Goal: Task Accomplishment & Management: Complete application form

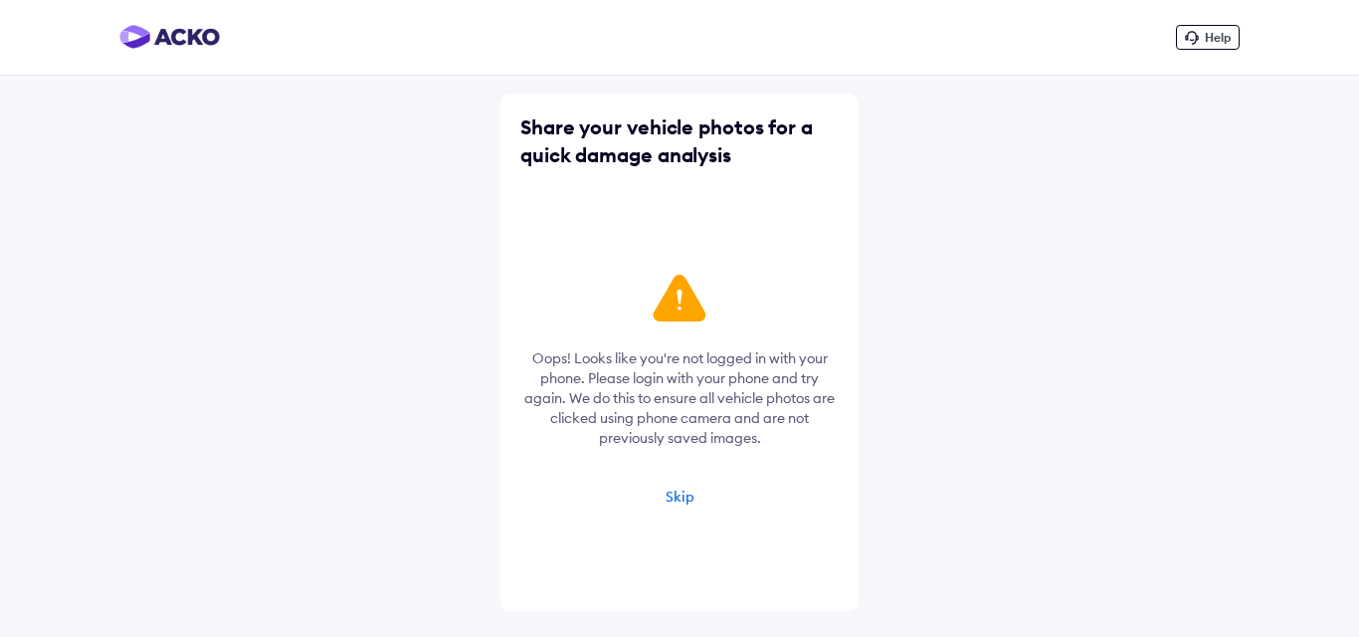
click at [681, 494] on div "Skip" at bounding box center [680, 497] width 29 height 18
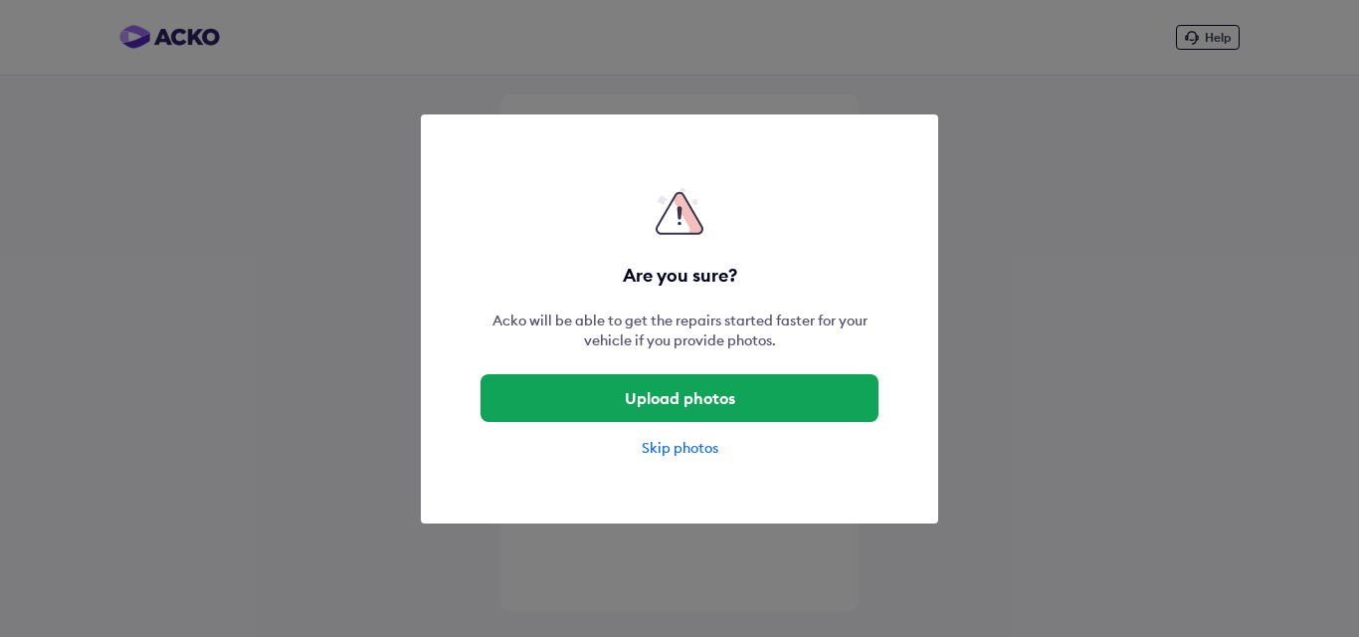
click at [685, 441] on div "Skip photos" at bounding box center [680, 448] width 398 height 20
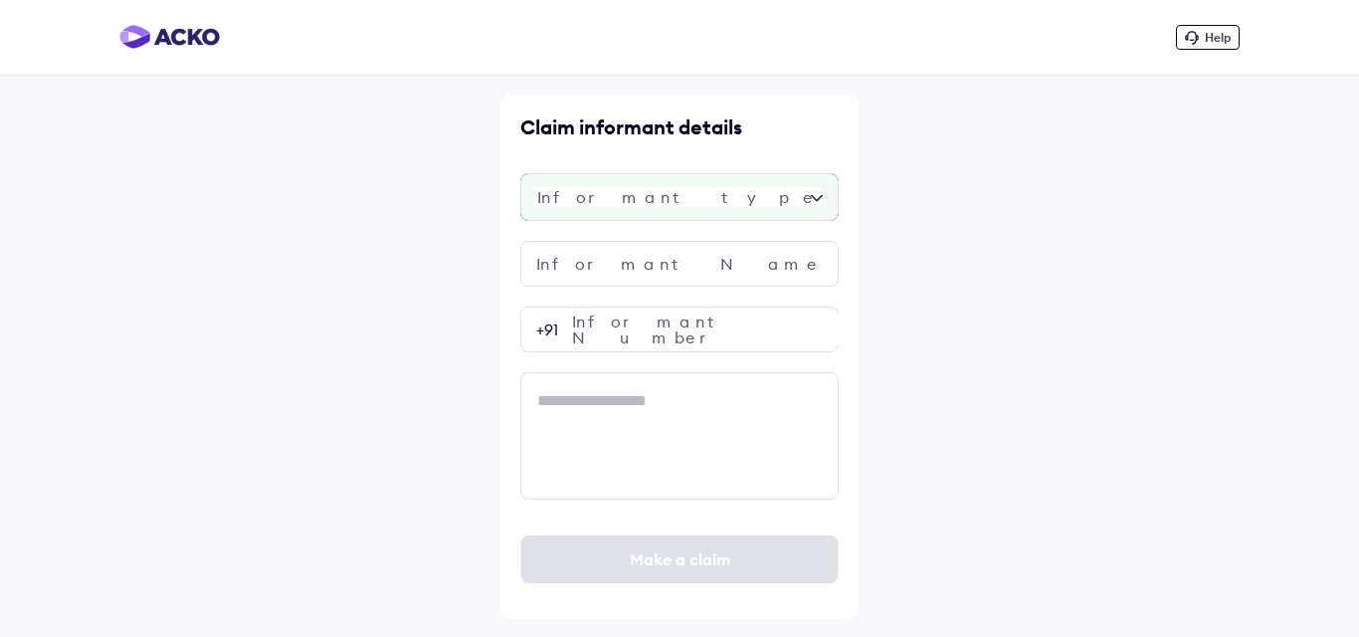
click at [686, 203] on div at bounding box center [679, 197] width 318 height 48
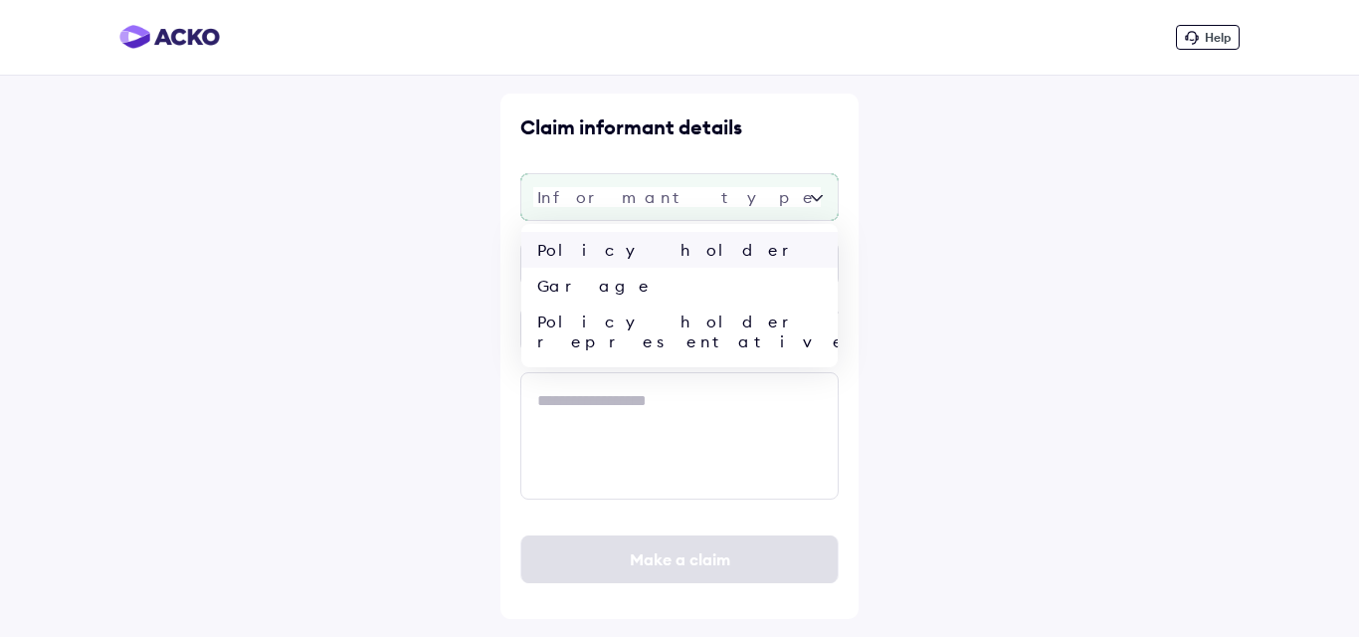
click at [589, 254] on div "Policy holder" at bounding box center [679, 250] width 316 height 36
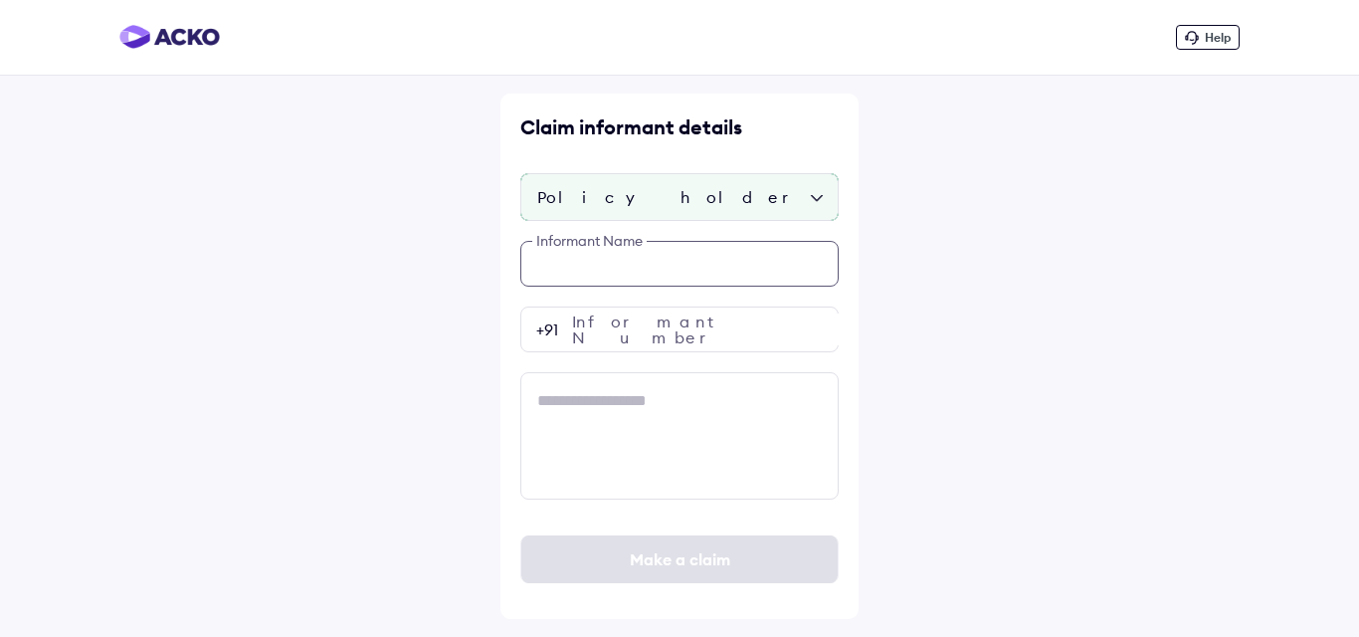
click at [589, 259] on input "text" at bounding box center [679, 264] width 318 height 46
